Goal: Task Accomplishment & Management: Manage account settings

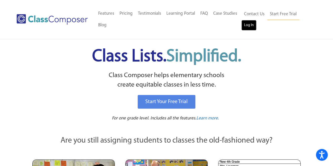
click at [245, 23] on link "Log In" at bounding box center [248, 25] width 15 height 11
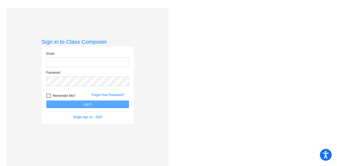
type input "[PERSON_NAME][EMAIL_ADDRESS][PERSON_NAME][DOMAIN_NAME]"
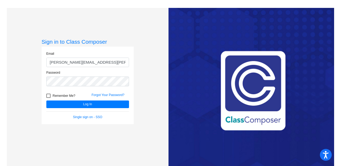
click at [102, 63] on input "[PERSON_NAME][EMAIL_ADDRESS][PERSON_NAME][DOMAIN_NAME]" at bounding box center [87, 63] width 83 height 10
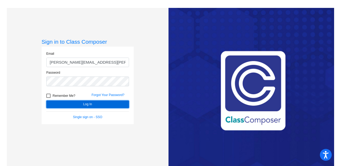
click at [65, 104] on button "Log In" at bounding box center [87, 105] width 83 height 8
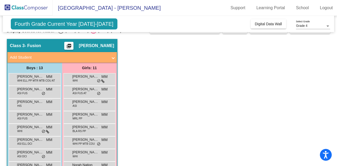
scroll to position [11, 0]
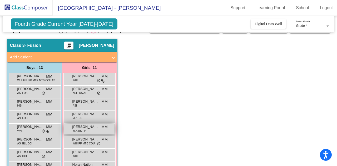
click at [85, 131] on span "BLA RS PP" at bounding box center [79, 131] width 13 height 4
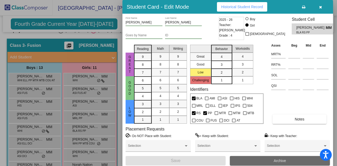
click at [252, 160] on button "Archive" at bounding box center [280, 160] width 100 height 9
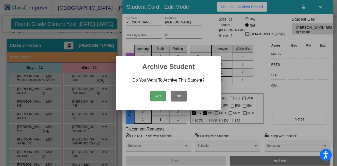
click at [178, 98] on button "No" at bounding box center [179, 96] width 16 height 11
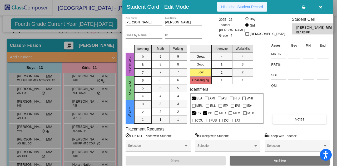
click at [243, 9] on button "Historical Student Record" at bounding box center [242, 6] width 50 height 9
